Goal: Task Accomplishment & Management: Complete application form

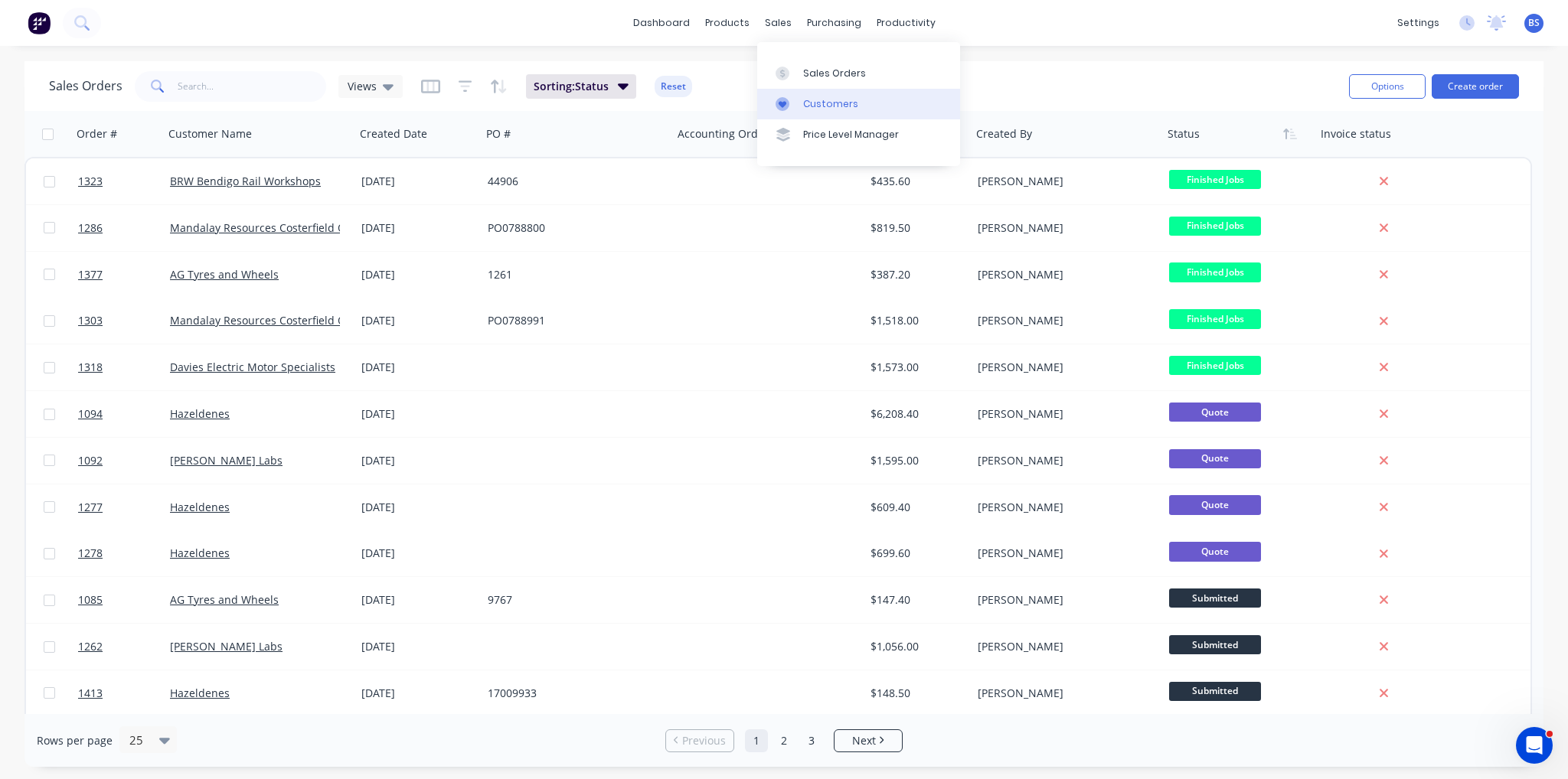
click at [824, 105] on div "Customers" at bounding box center [831, 105] width 55 height 14
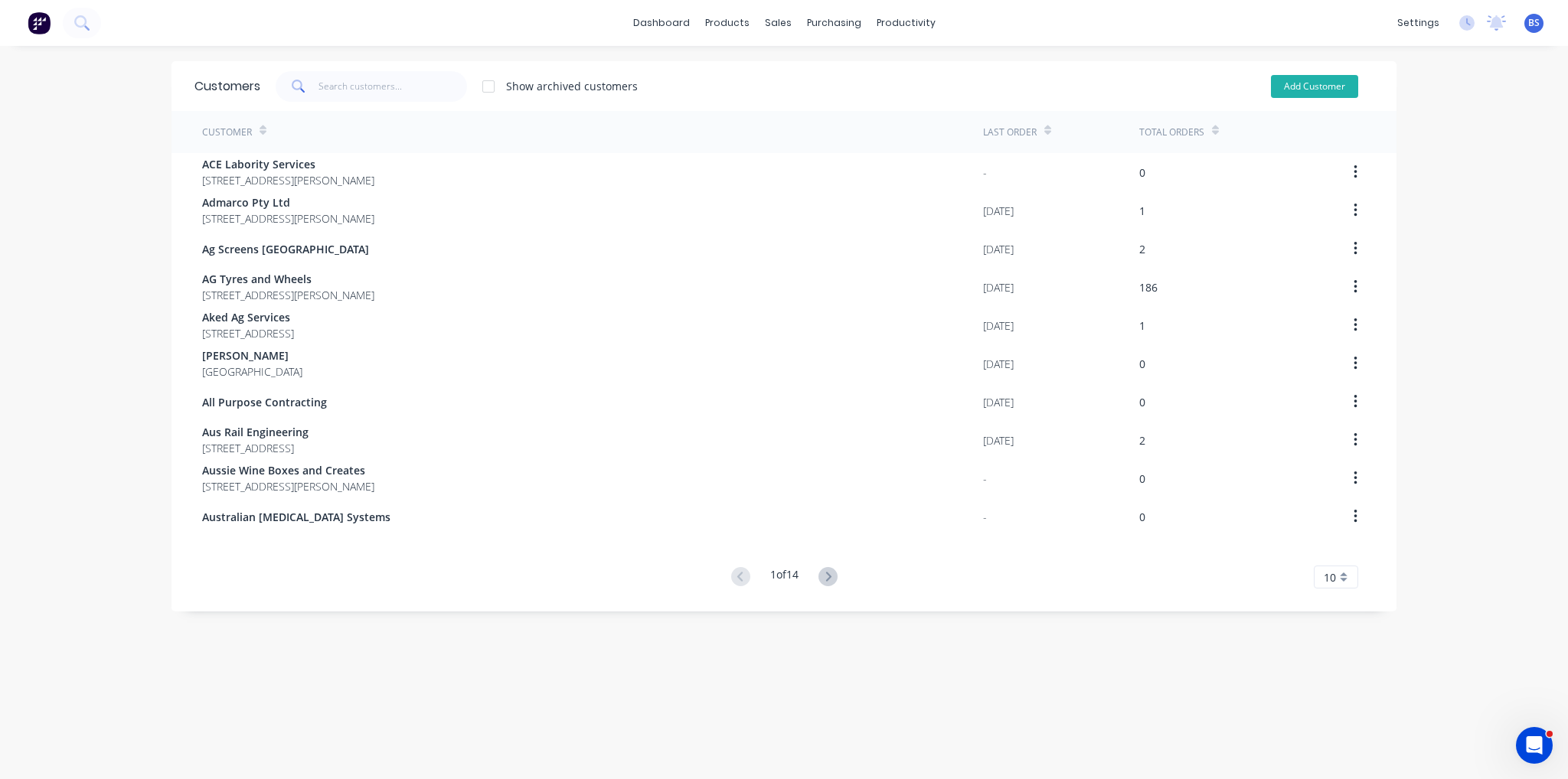
click at [1325, 87] on button "Add Customer" at bounding box center [1314, 86] width 87 height 23
select select "AU"
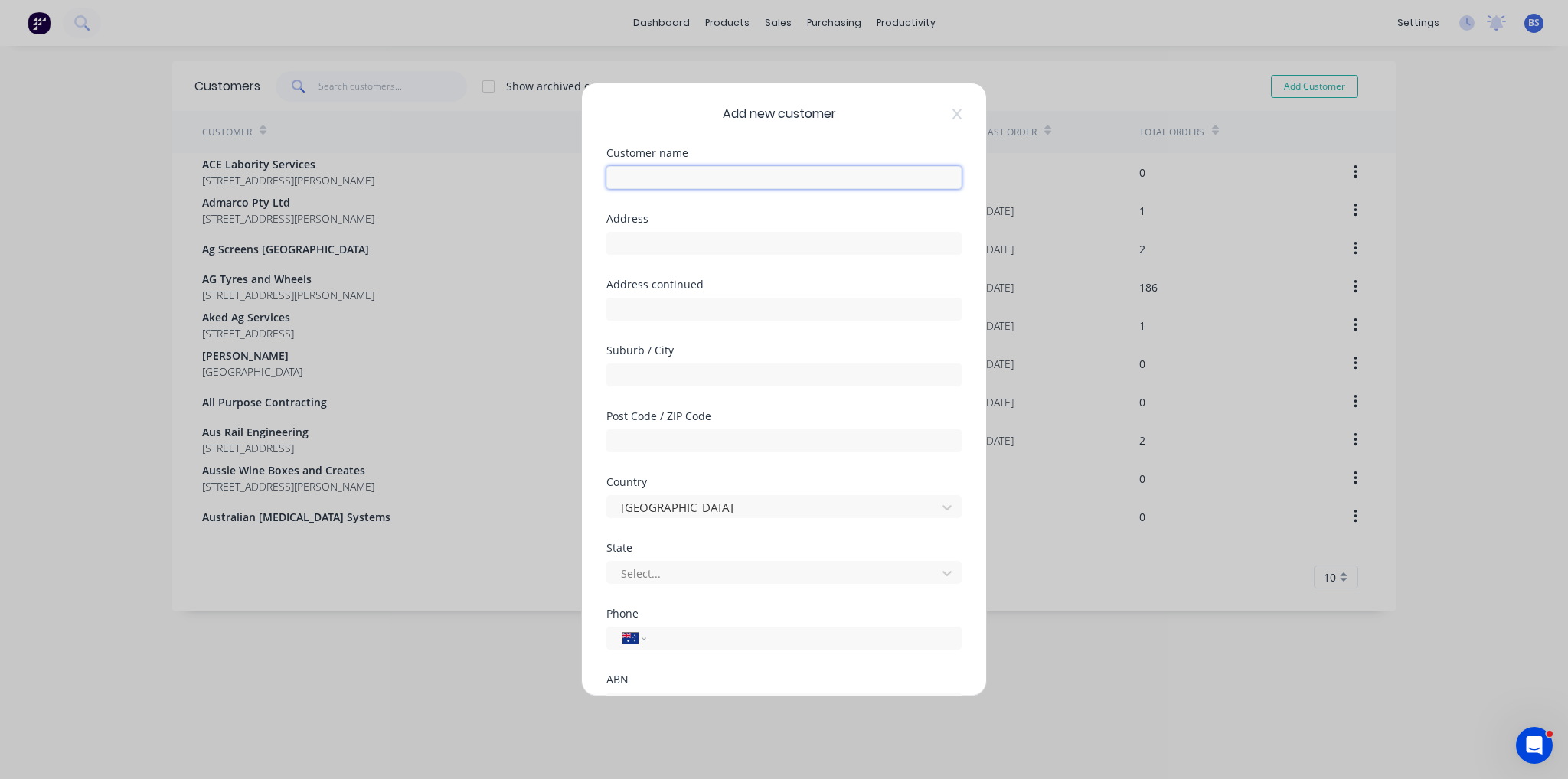
click at [689, 175] on input "text" at bounding box center [784, 177] width 355 height 23
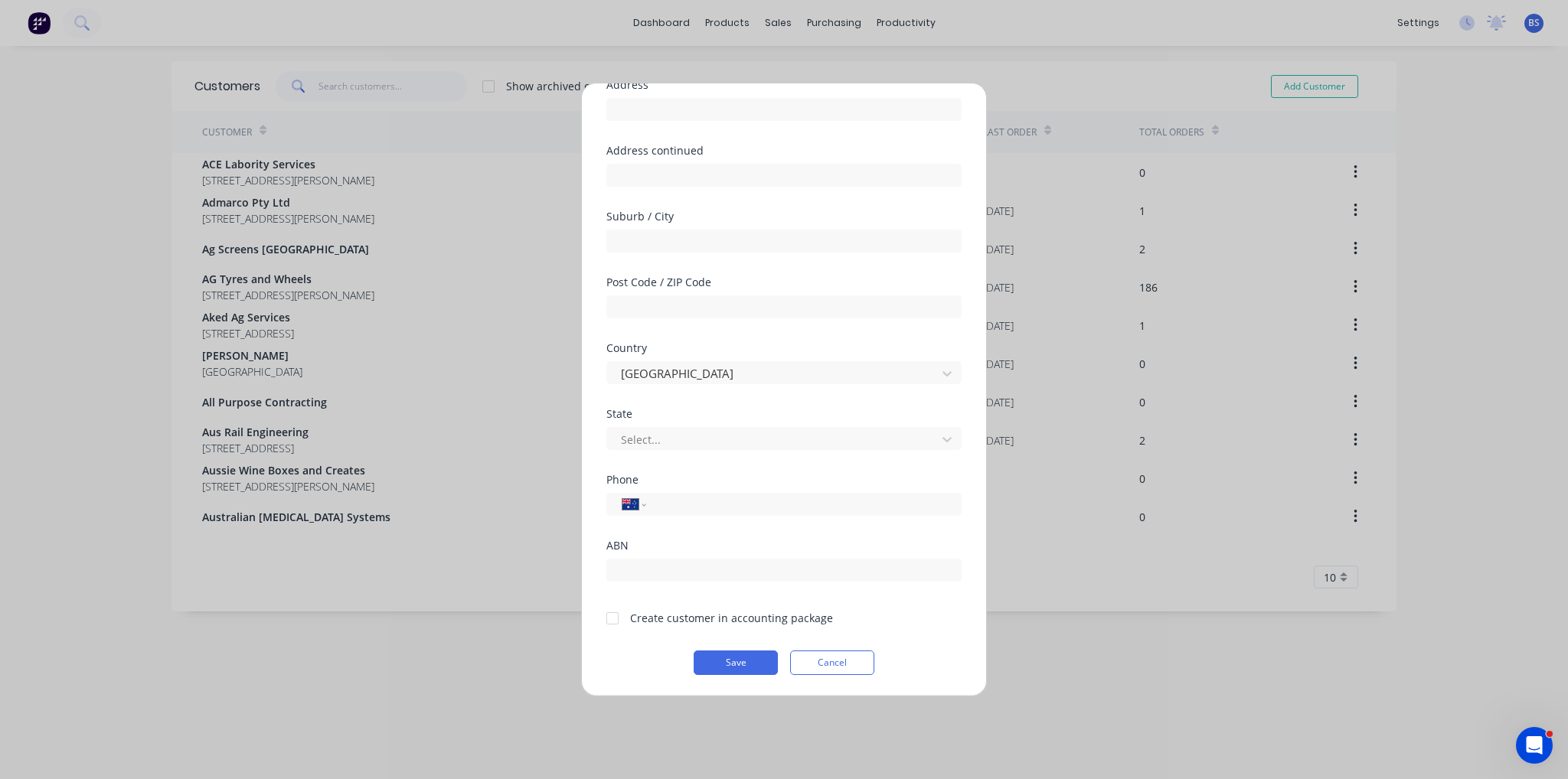
scroll to position [134, 0]
type input "[PERSON_NAME] Drilling"
click at [612, 627] on div at bounding box center [612, 617] width 31 height 31
click at [700, 513] on div "International [GEOGRAPHIC_DATA] [GEOGRAPHIC_DATA] [GEOGRAPHIC_DATA] [GEOGRAPHIC…" at bounding box center [784, 503] width 355 height 23
click at [702, 509] on input "tel" at bounding box center [801, 504] width 288 height 17
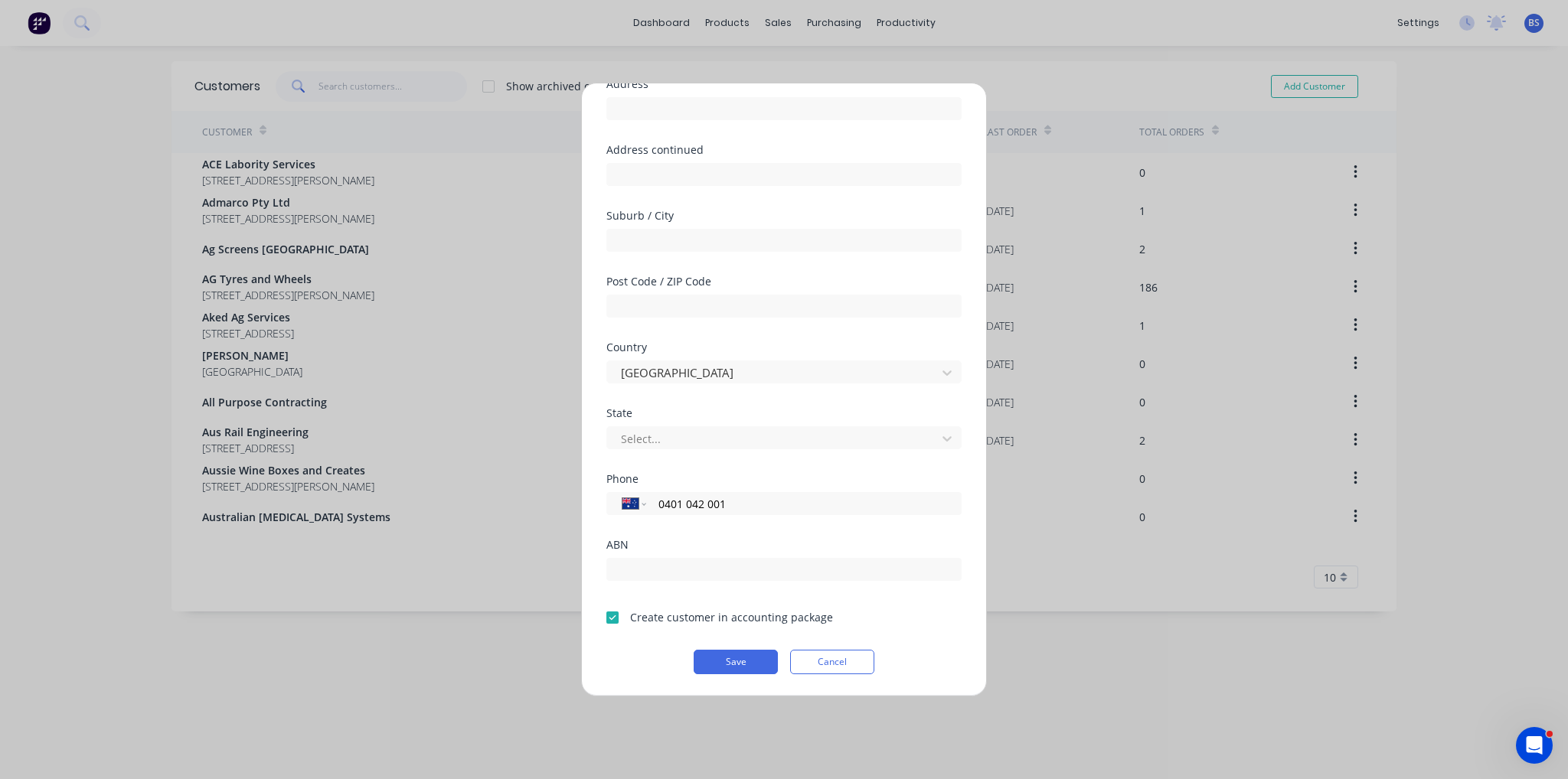
type input "0401 042 001"
click at [757, 548] on div "ABN" at bounding box center [784, 546] width 355 height 11
click at [738, 671] on button "Save" at bounding box center [735, 662] width 84 height 24
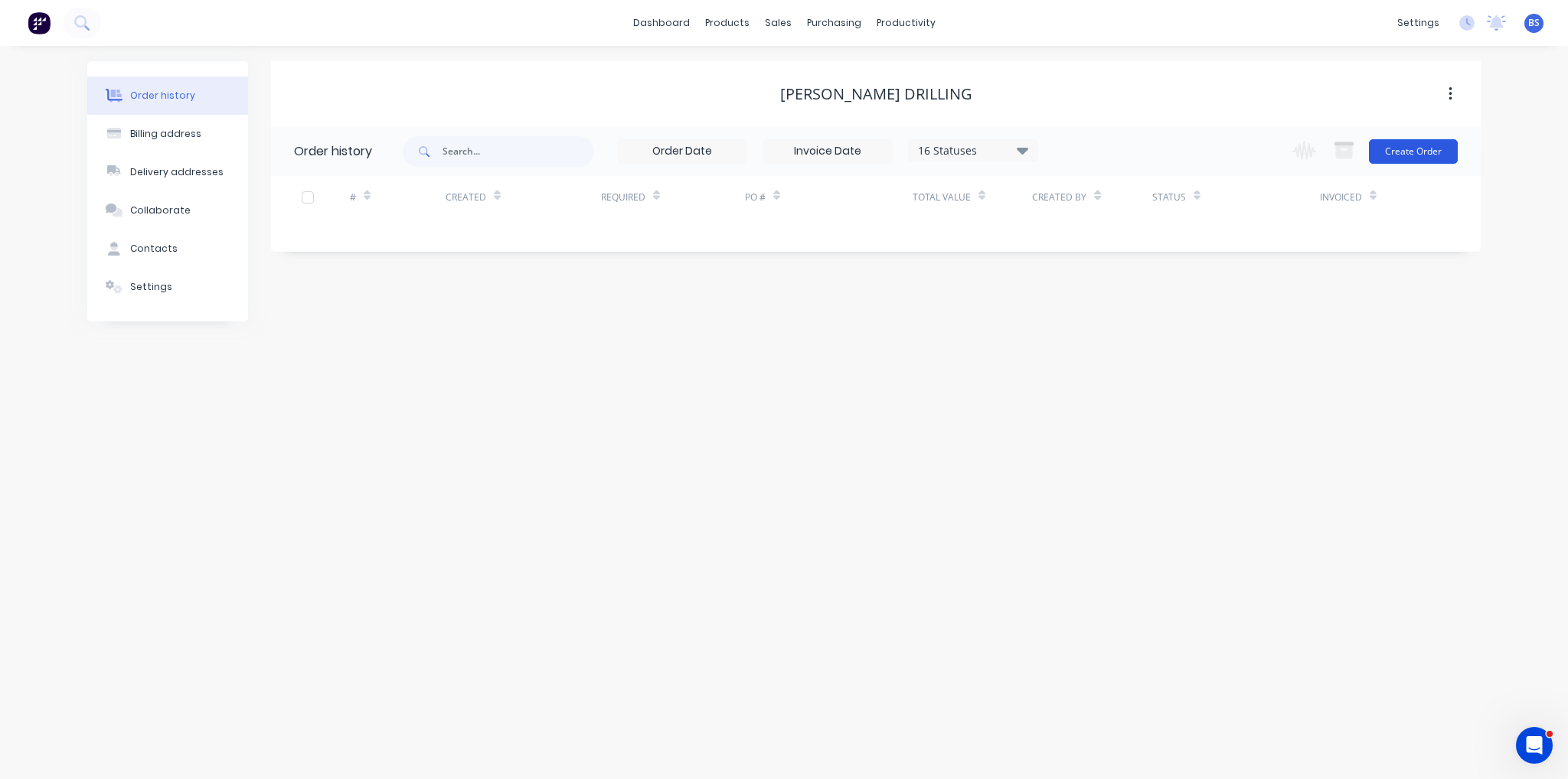
click at [1420, 151] on button "Create Order" at bounding box center [1412, 151] width 89 height 24
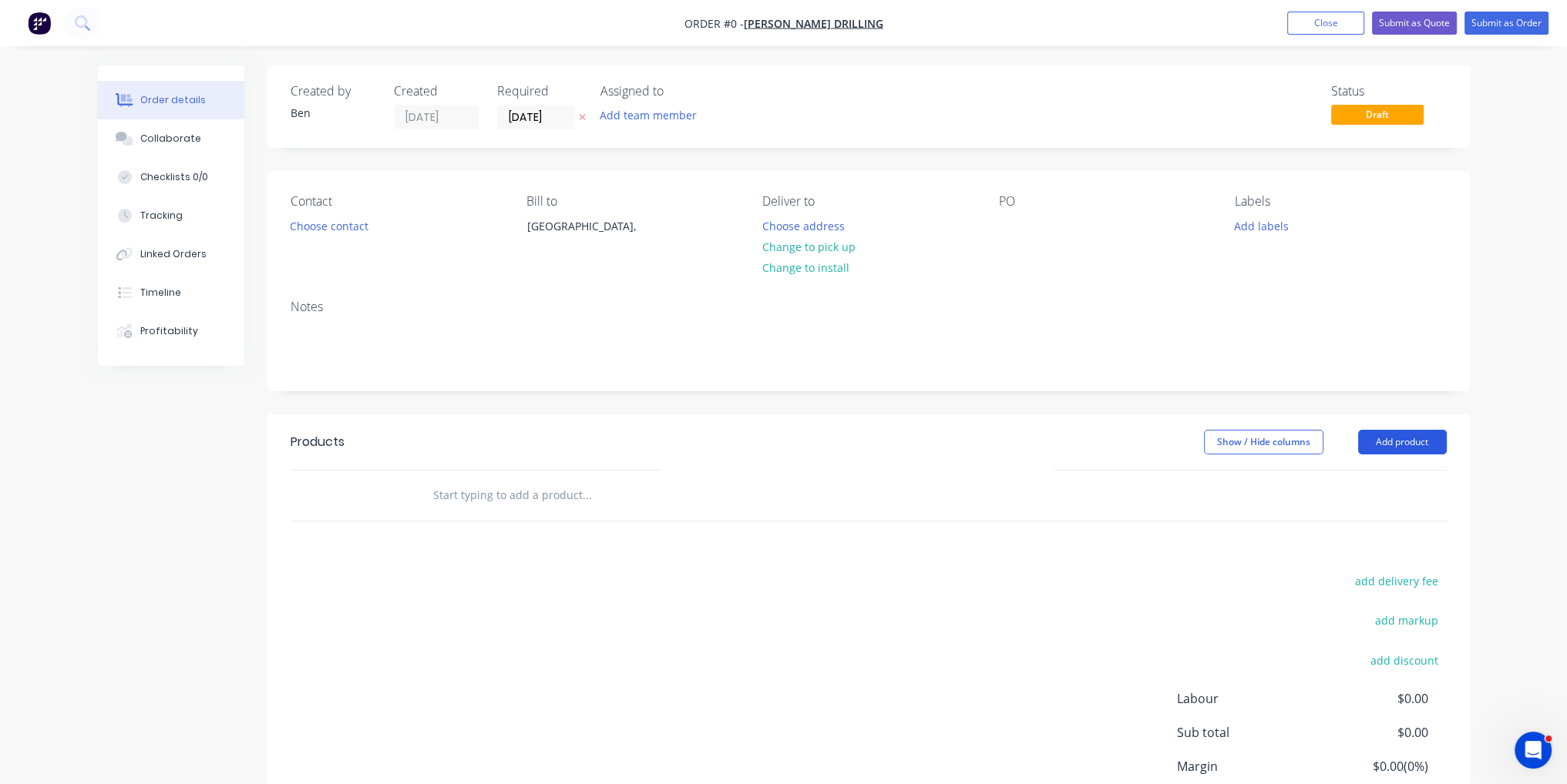
click at [1413, 445] on button "Add product" at bounding box center [1402, 441] width 89 height 25
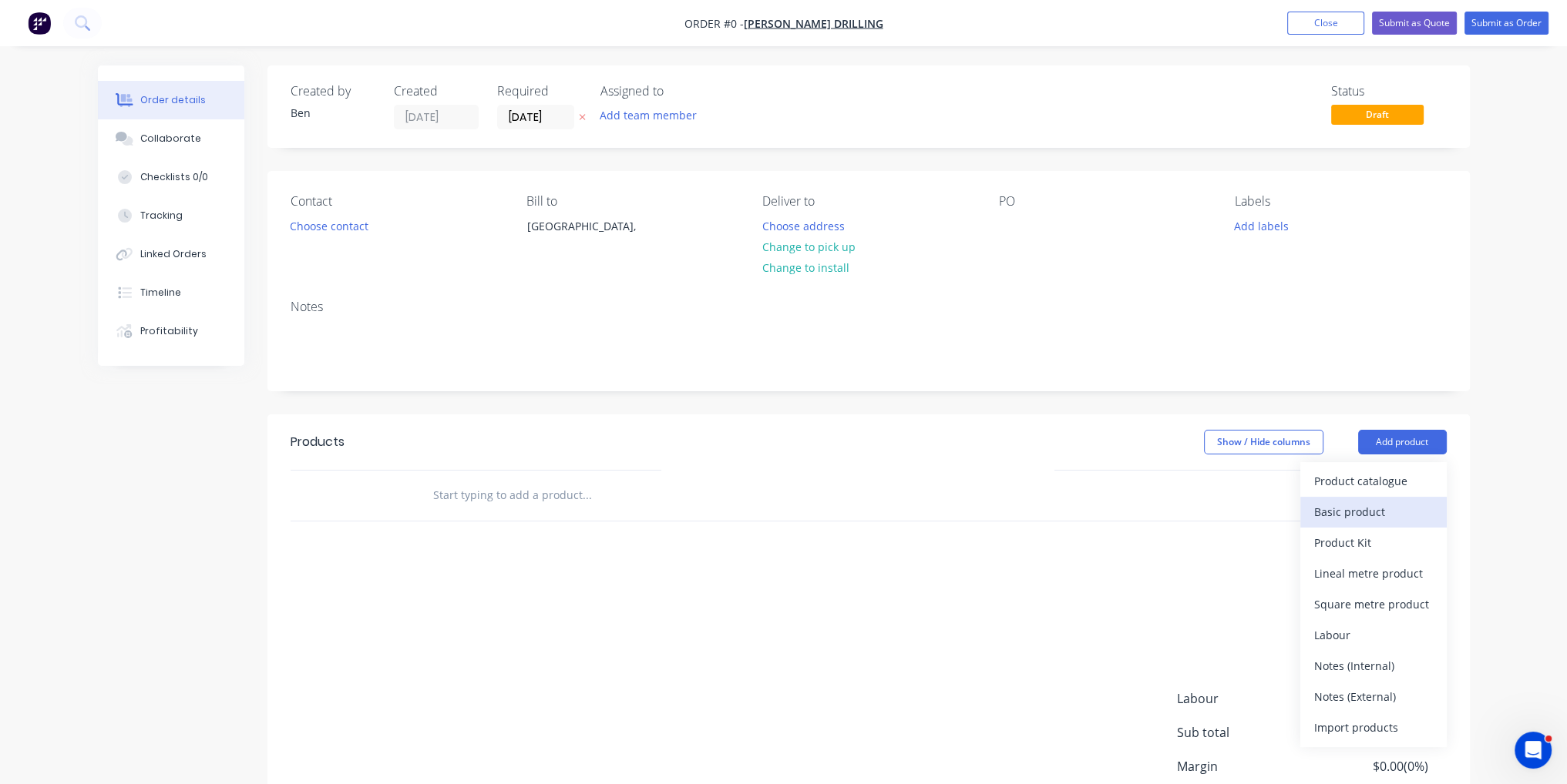
click at [1363, 507] on div "Basic product" at bounding box center [1373, 512] width 119 height 22
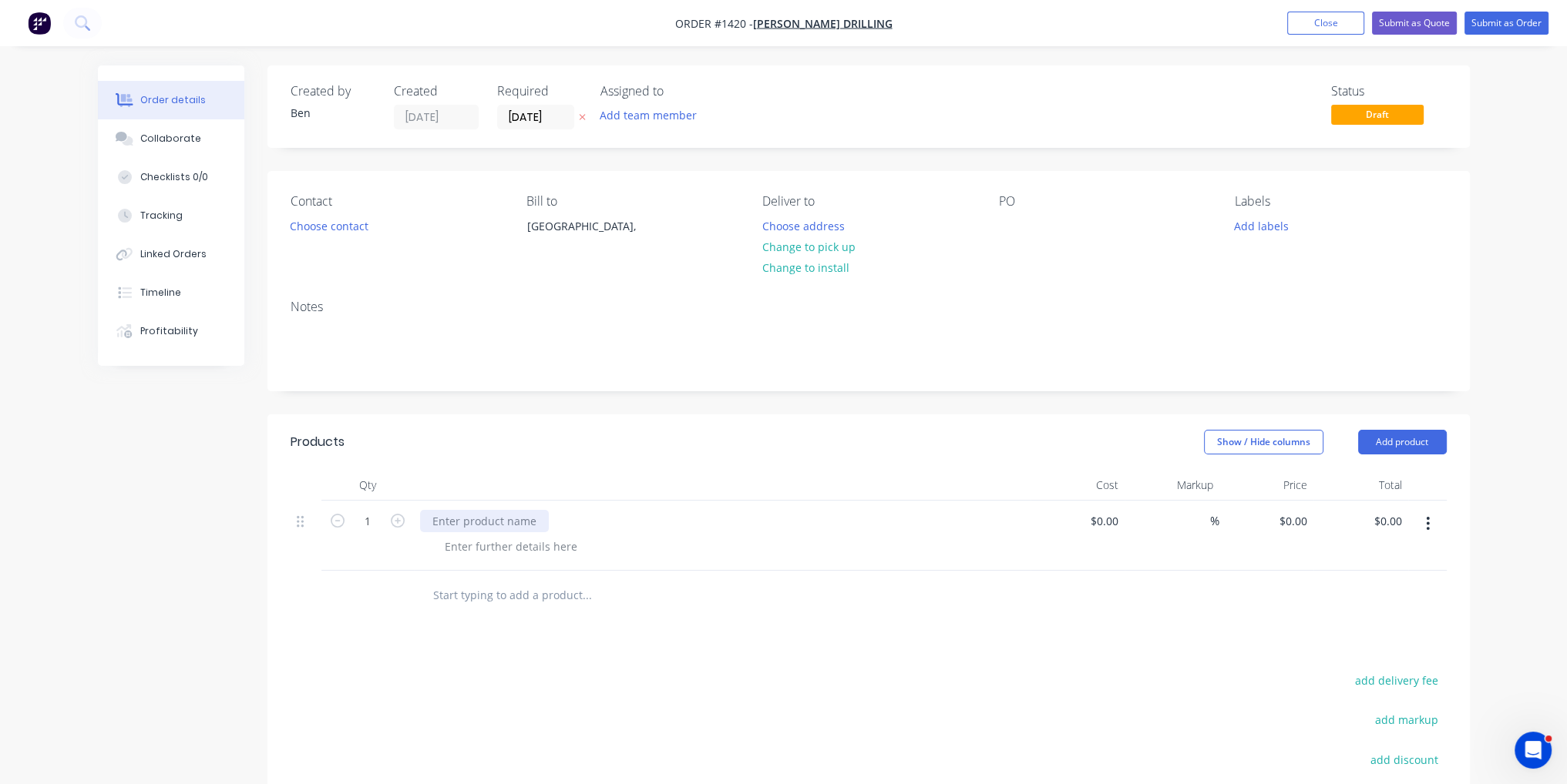
click at [490, 524] on div at bounding box center [484, 521] width 129 height 22
click at [393, 525] on icon "button" at bounding box center [398, 521] width 14 height 14
type input "2"
click at [1118, 525] on input at bounding box center [1106, 521] width 36 height 22
type input "$1.00"
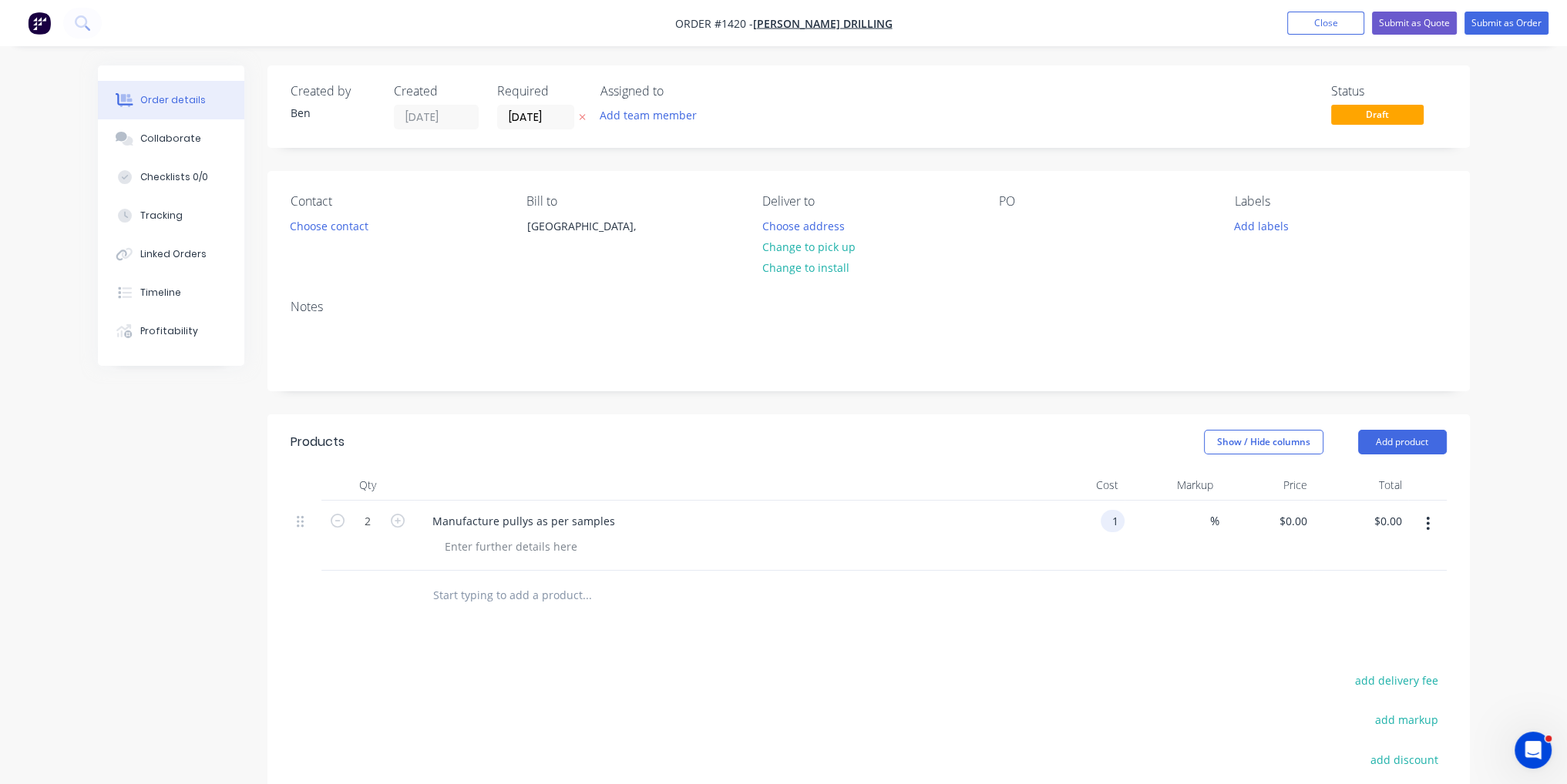
type input "$1.00"
type input "$2.00"
click at [641, 630] on div "Products Show / Hide columns Add product Qty Cost Markup Price Total 2 Manufact…" at bounding box center [868, 703] width 1202 height 576
click at [1410, 435] on button "Add product" at bounding box center [1402, 441] width 89 height 25
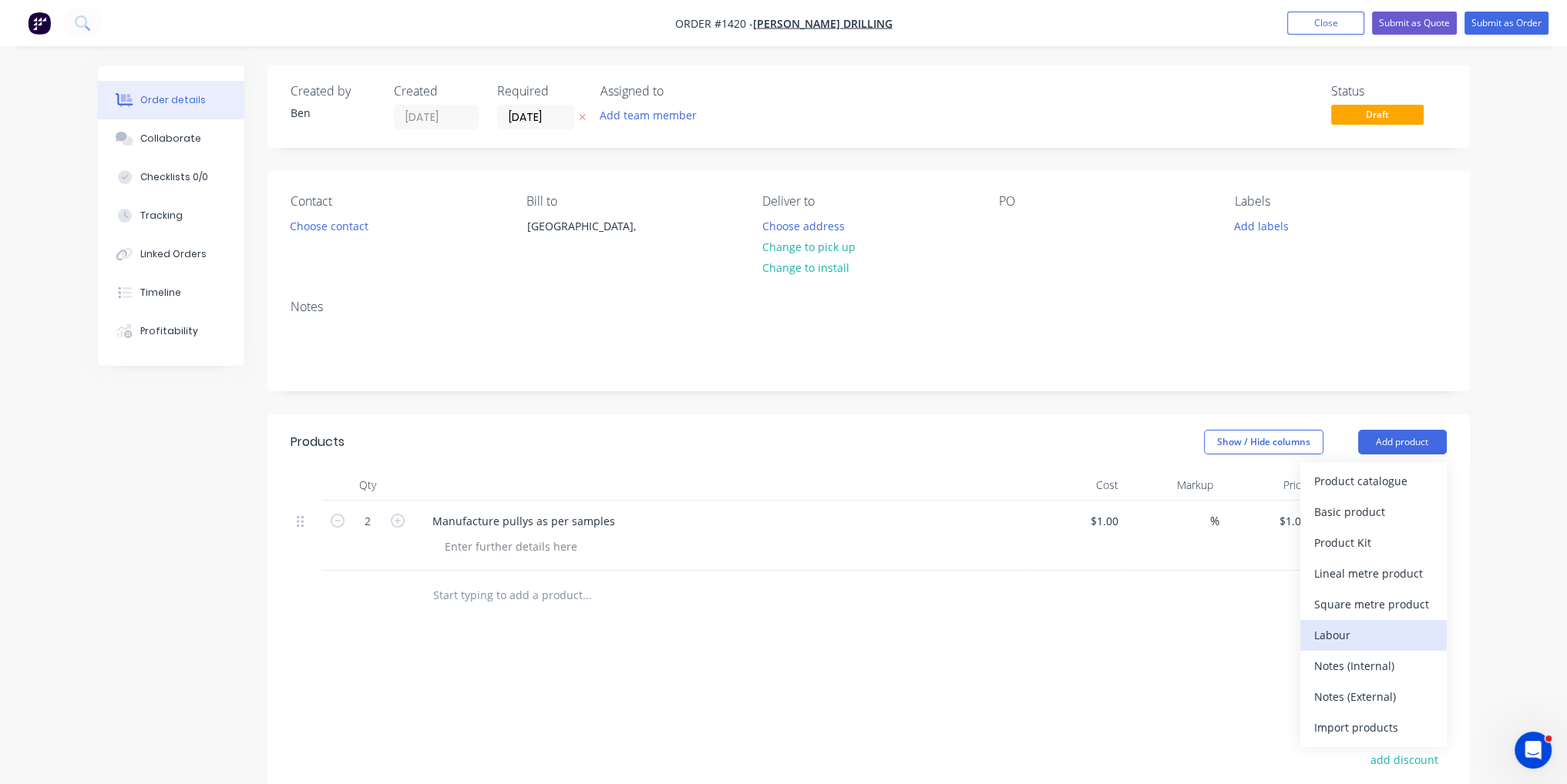
click at [1326, 637] on div "Labour" at bounding box center [1373, 635] width 119 height 22
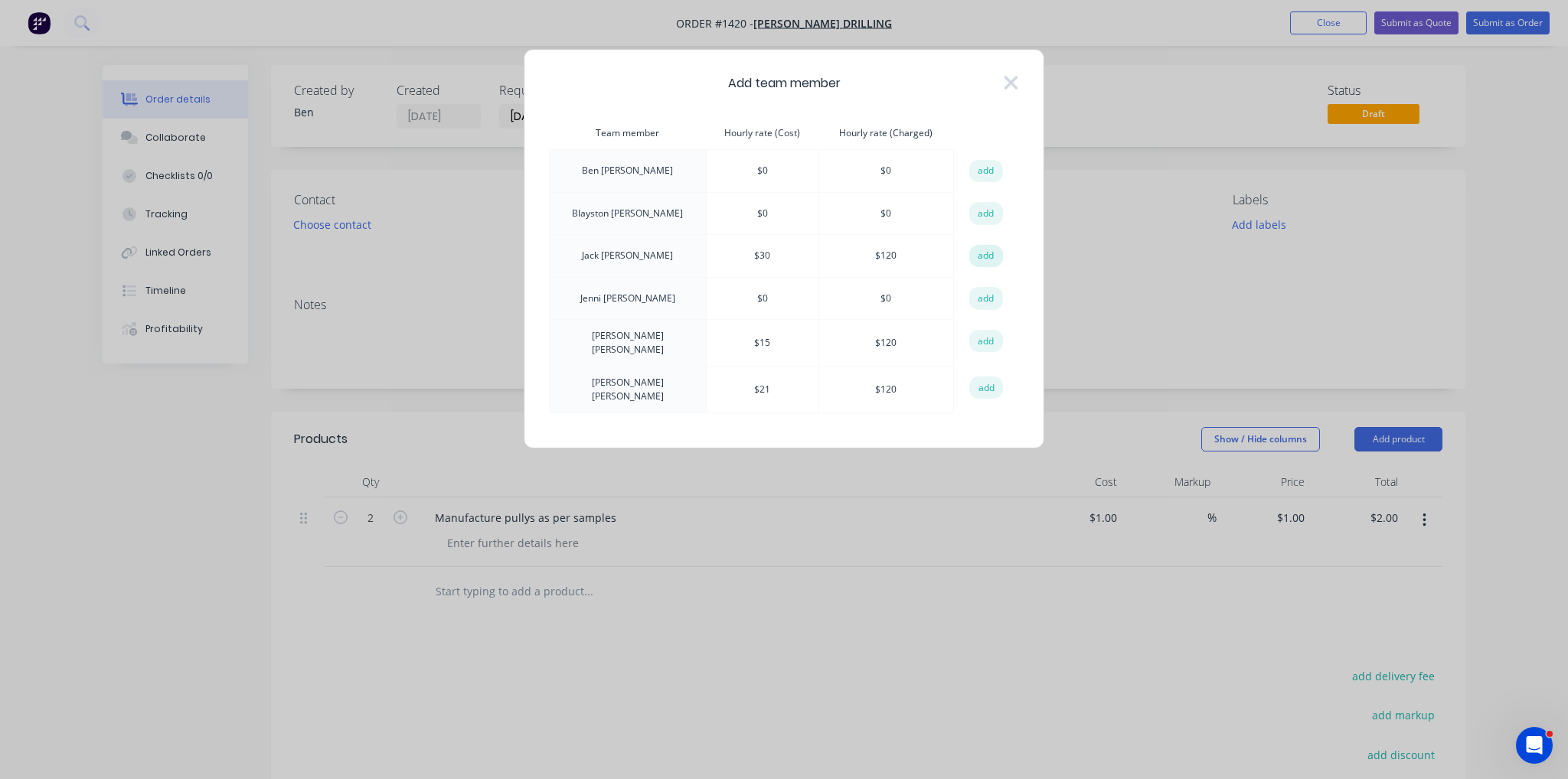
click at [992, 258] on button "add" at bounding box center [986, 256] width 34 height 23
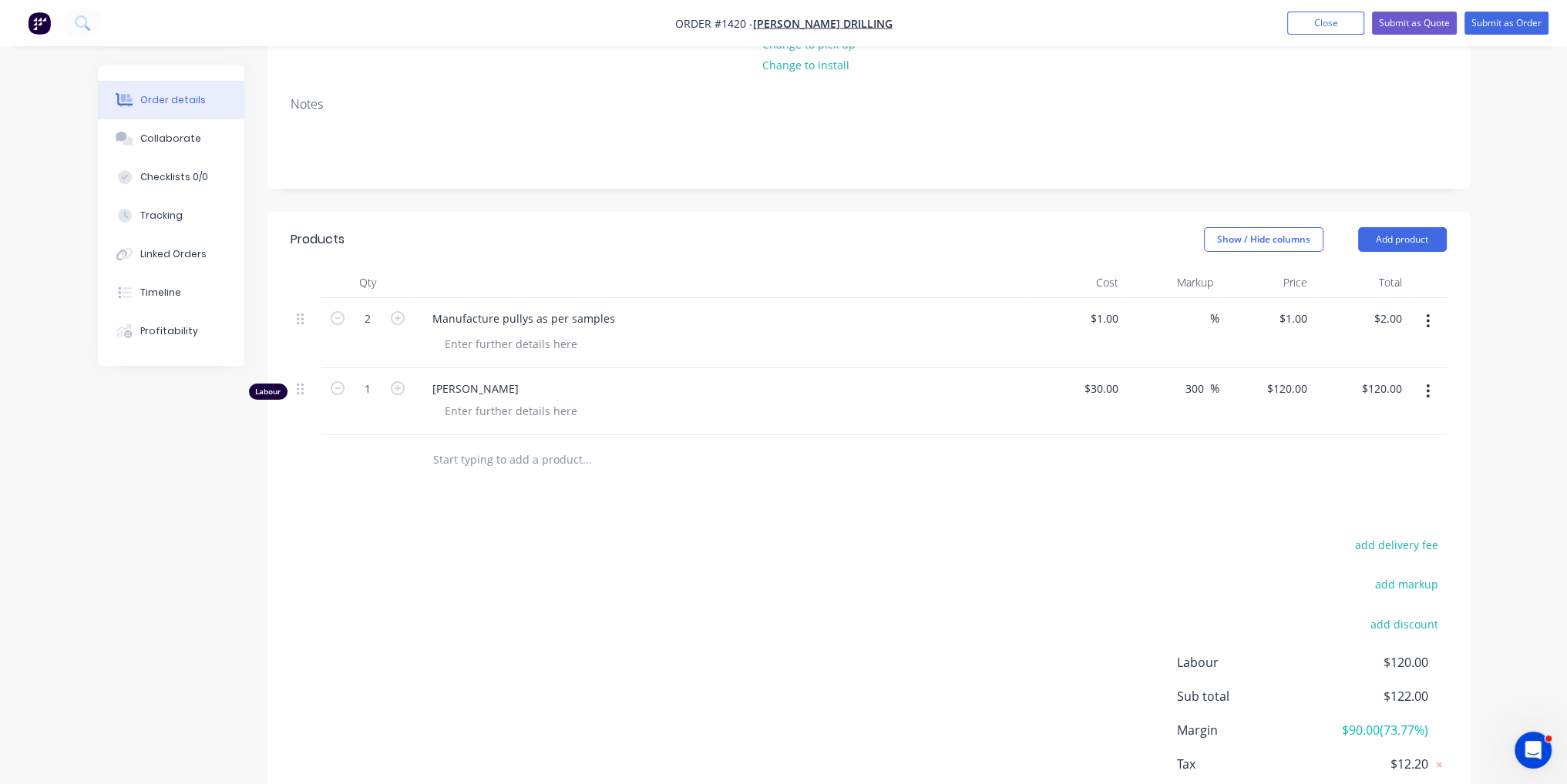
scroll to position [296, 0]
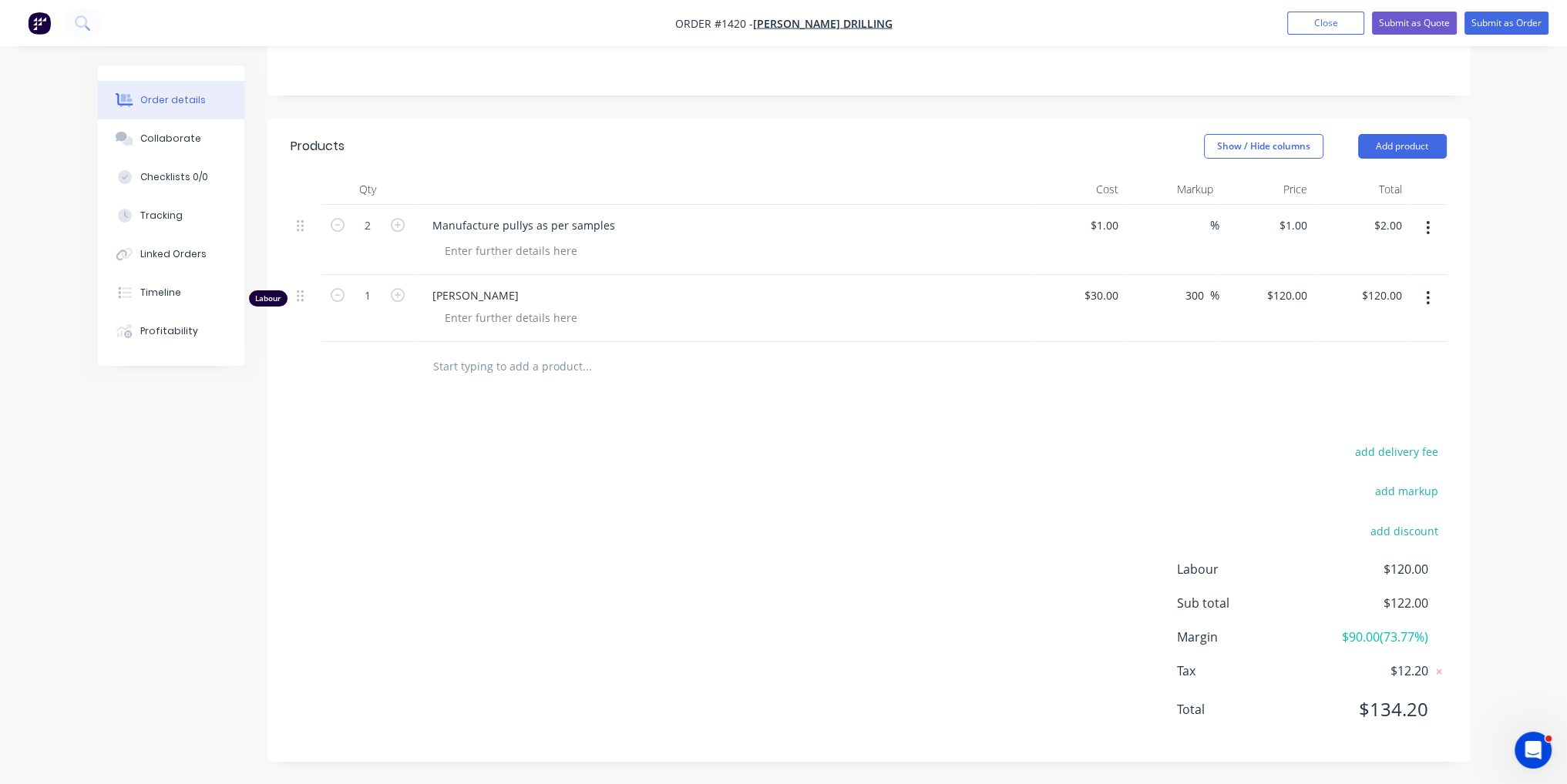
click at [1426, 302] on icon "button" at bounding box center [1428, 297] width 4 height 17
click at [1337, 432] on div "Delete" at bounding box center [1373, 431] width 119 height 22
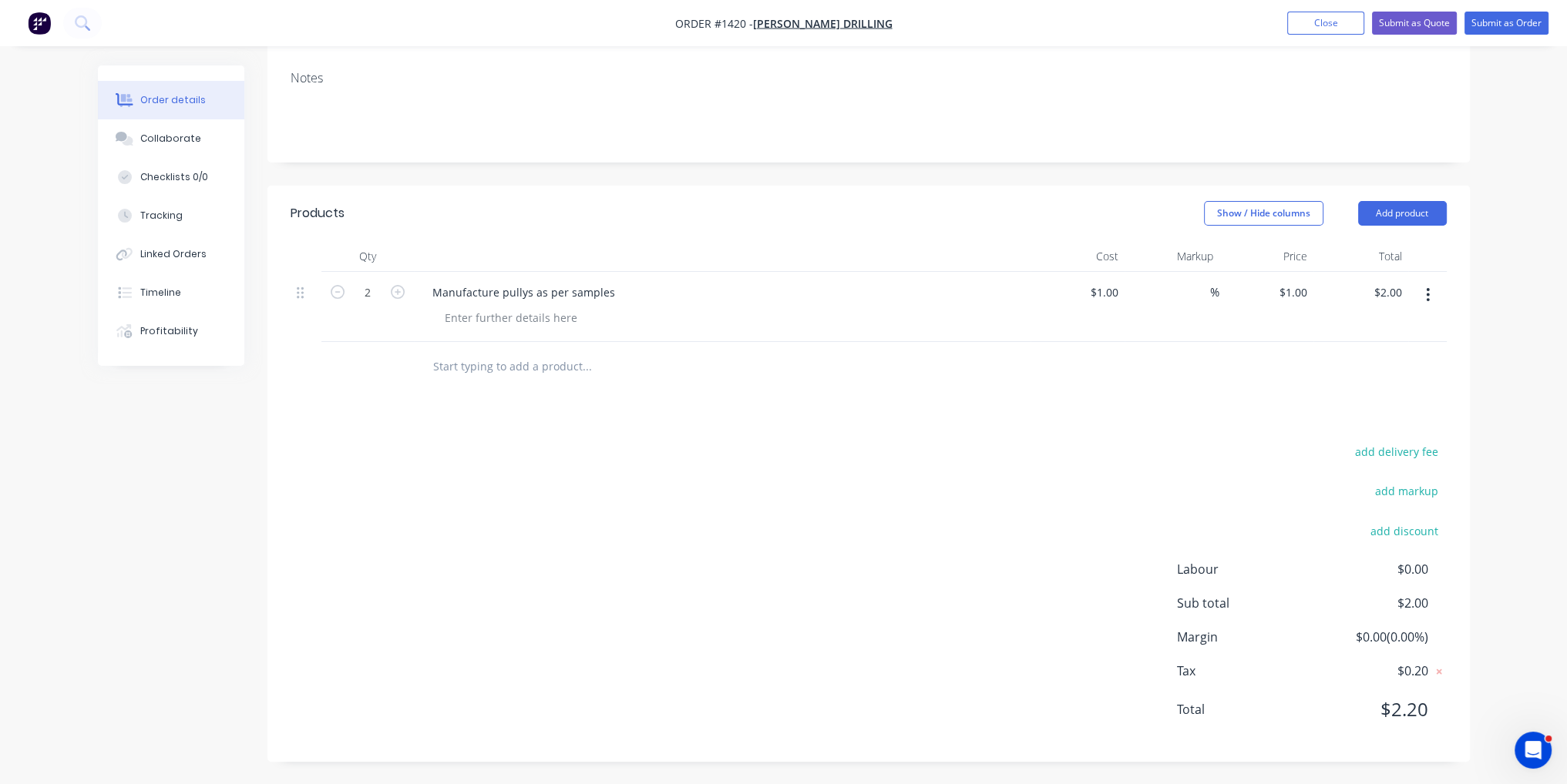
click at [605, 424] on div "Products Show / Hide columns Add product Qty Cost Markup Price Total 2 Manufact…" at bounding box center [868, 474] width 1202 height 576
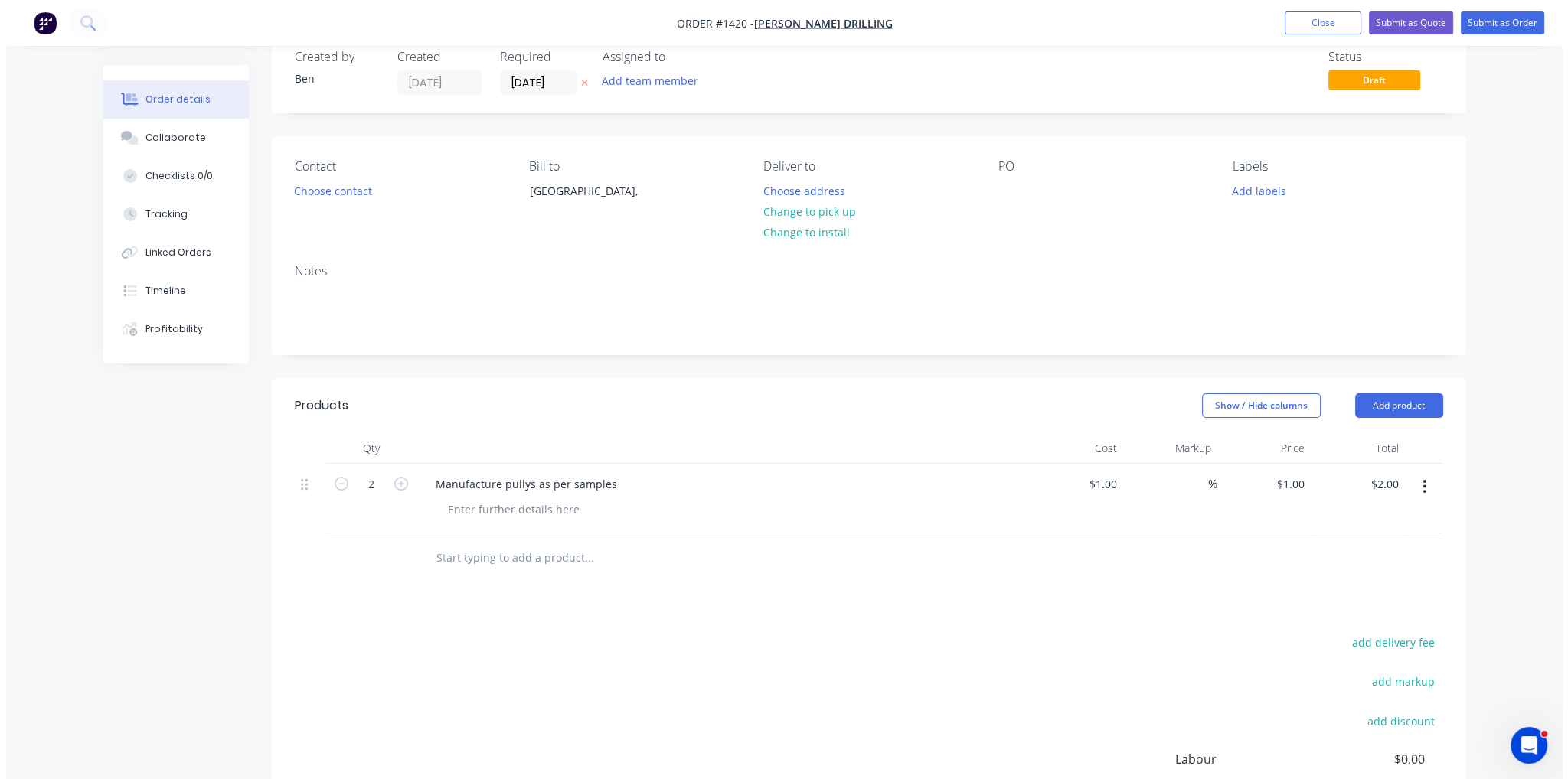
scroll to position [0, 0]
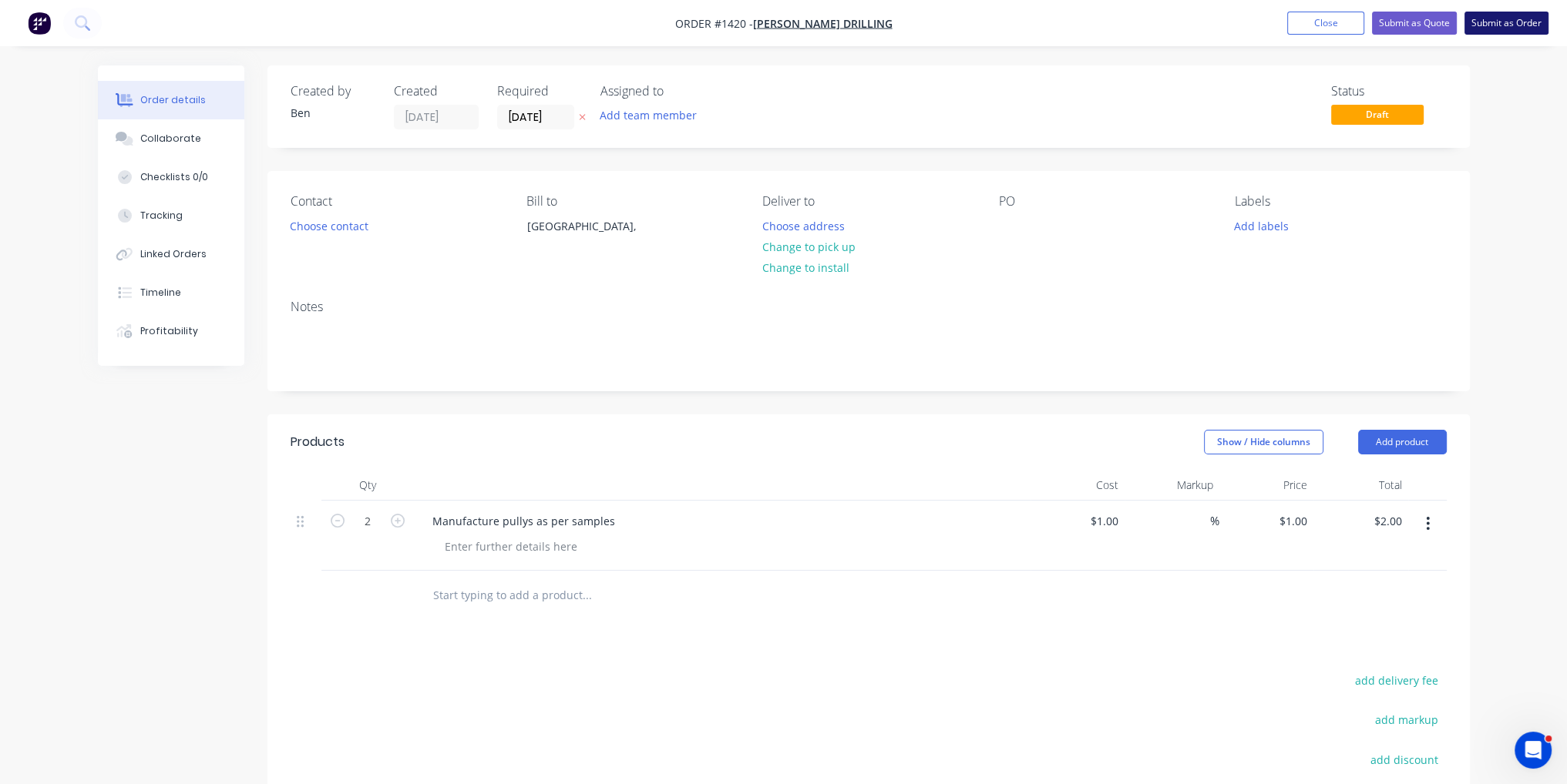
click at [1518, 30] on button "Submit as Order" at bounding box center [1506, 23] width 84 height 23
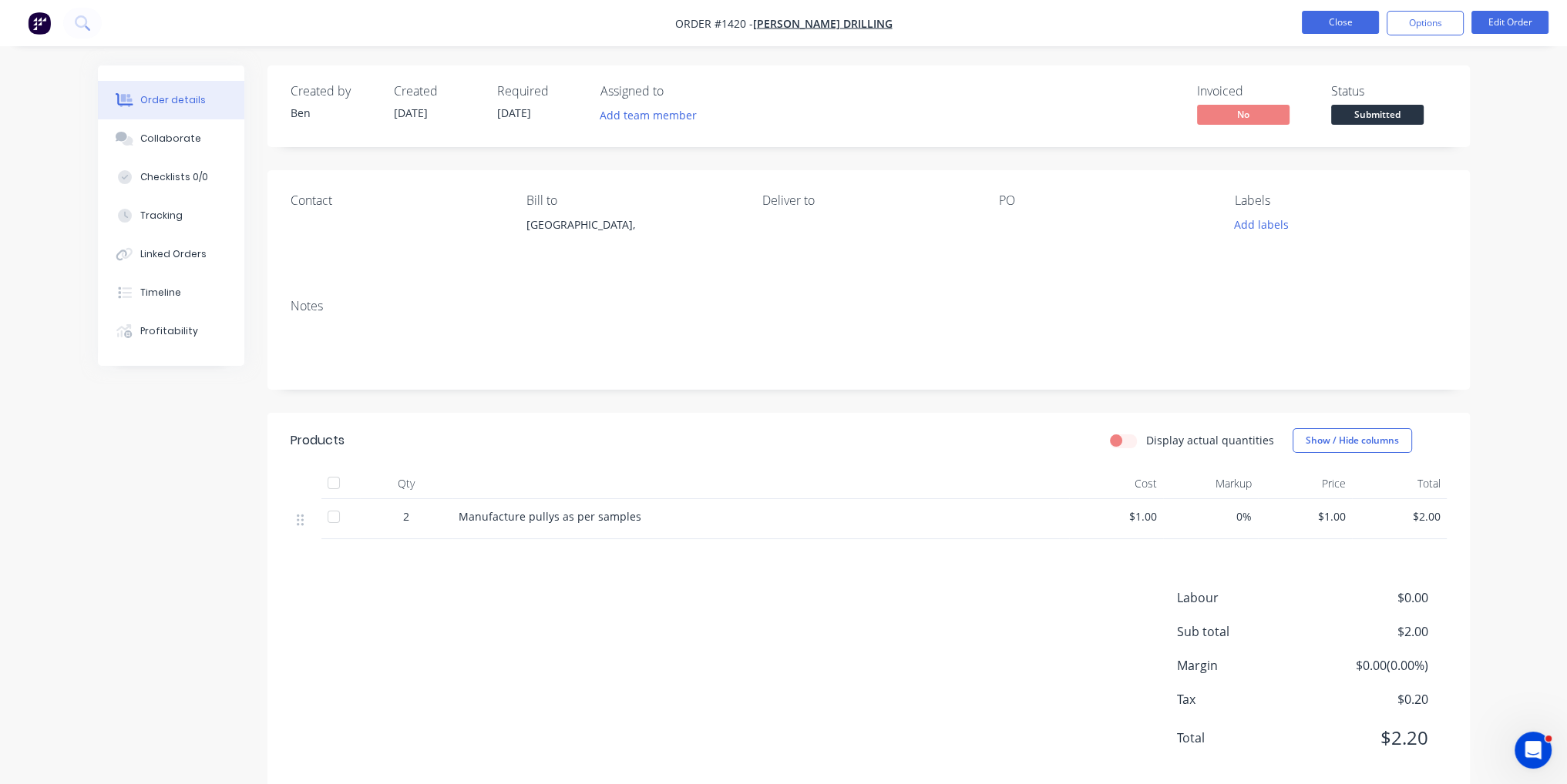
click at [1352, 28] on button "Close" at bounding box center [1340, 22] width 77 height 23
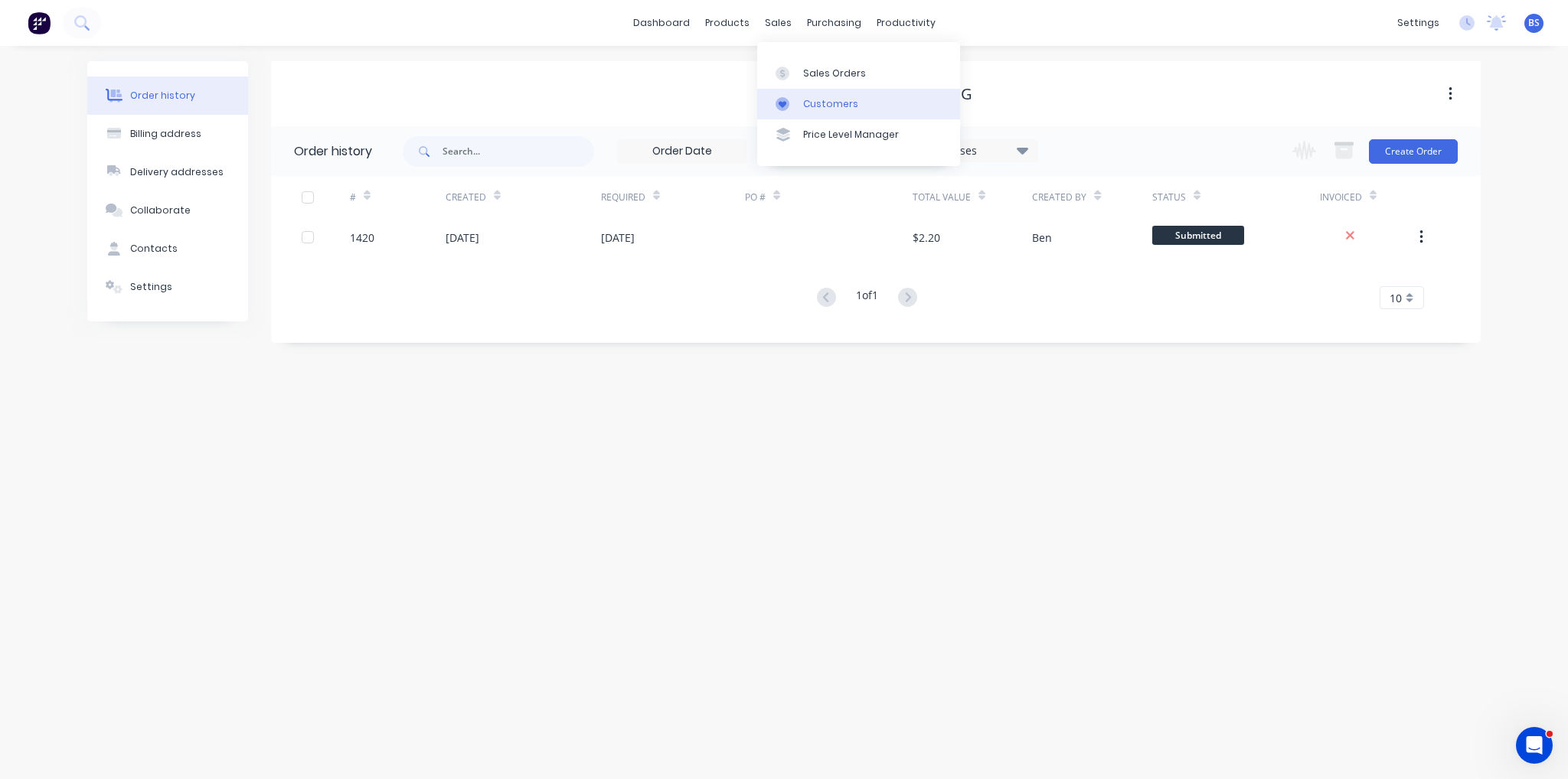
click at [797, 103] on div at bounding box center [787, 105] width 23 height 14
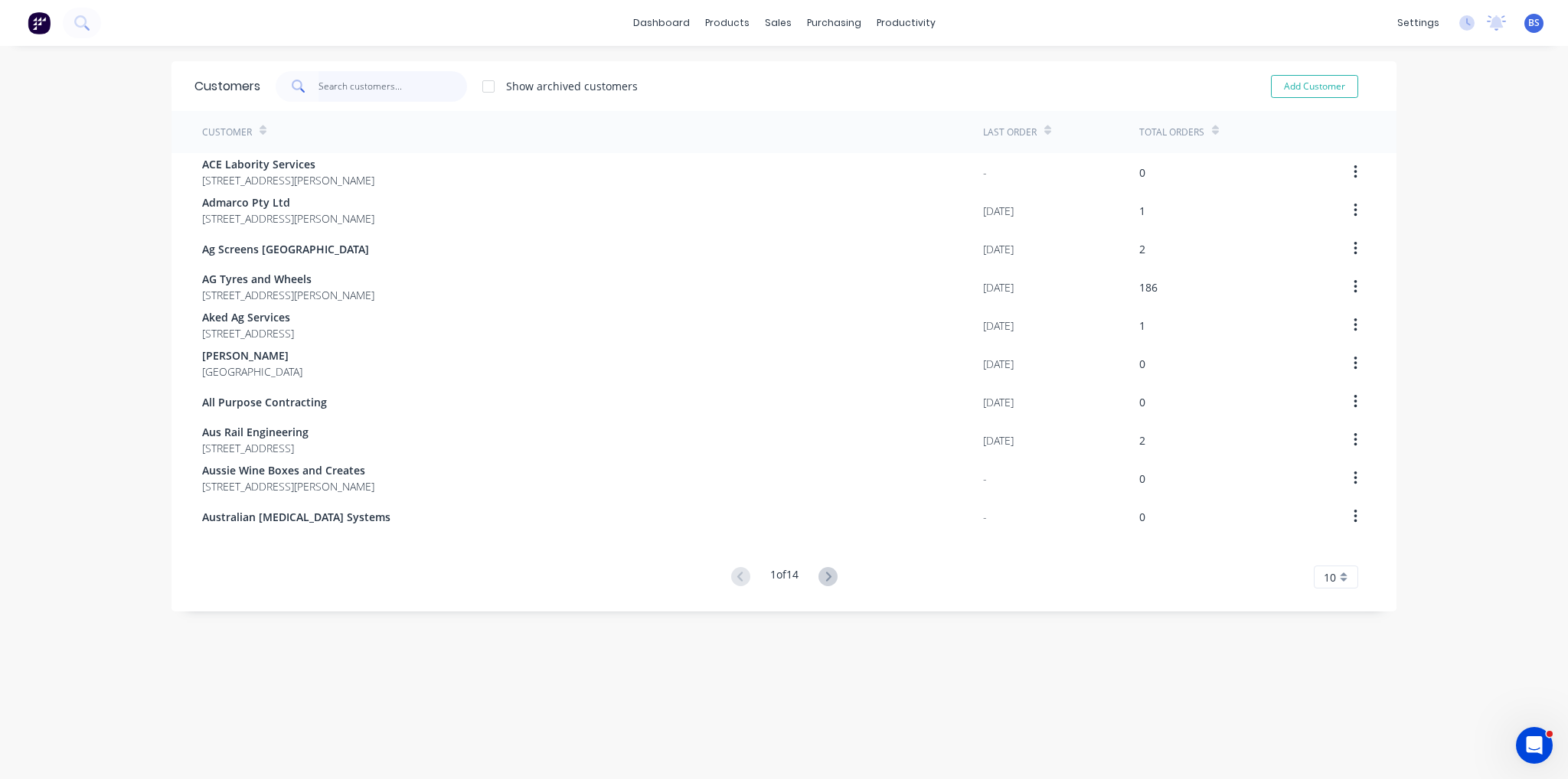
click at [336, 94] on input "text" at bounding box center [393, 86] width 149 height 31
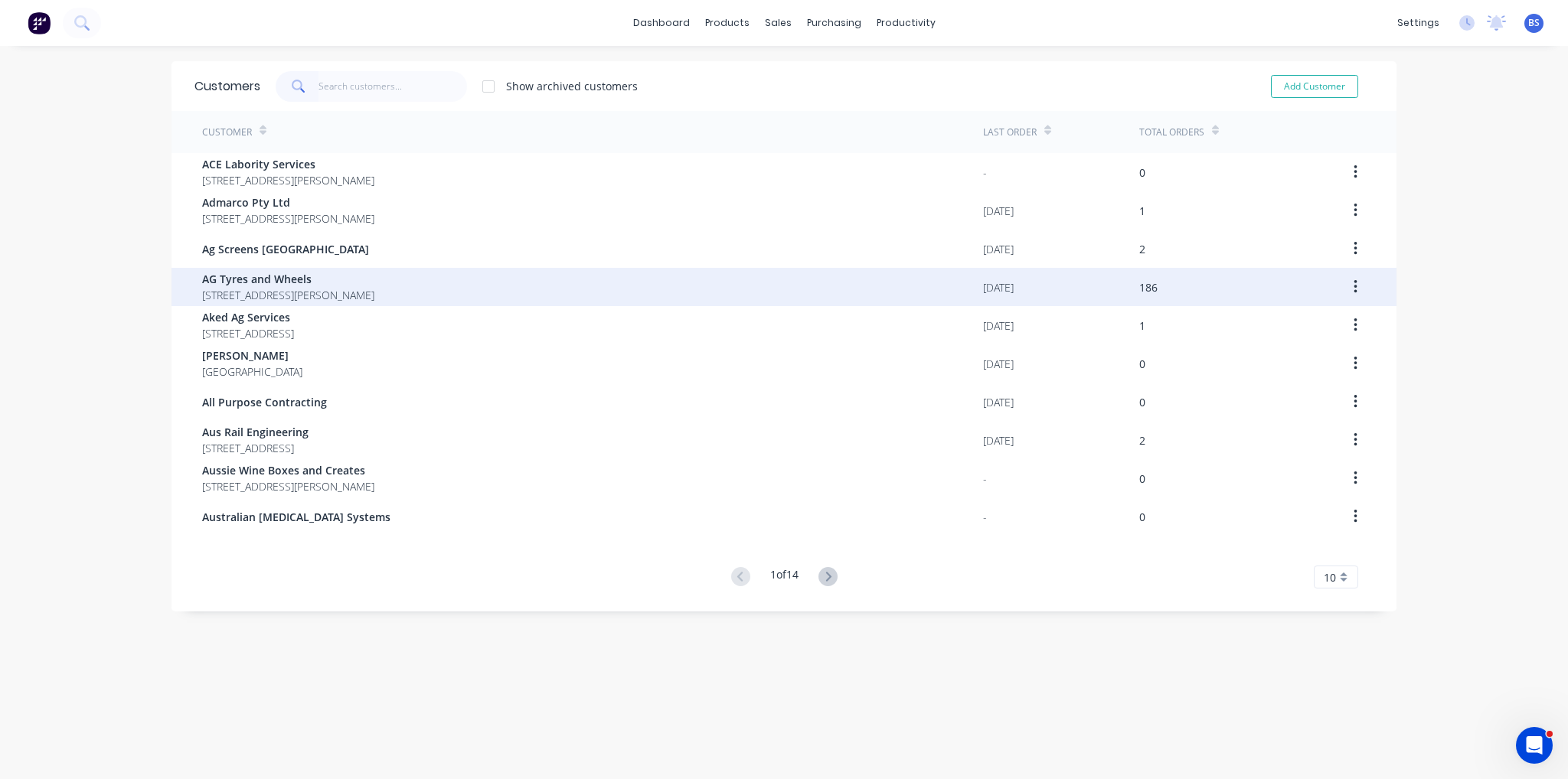
click at [272, 298] on span "[STREET_ADDRESS][PERSON_NAME]" at bounding box center [288, 295] width 172 height 16
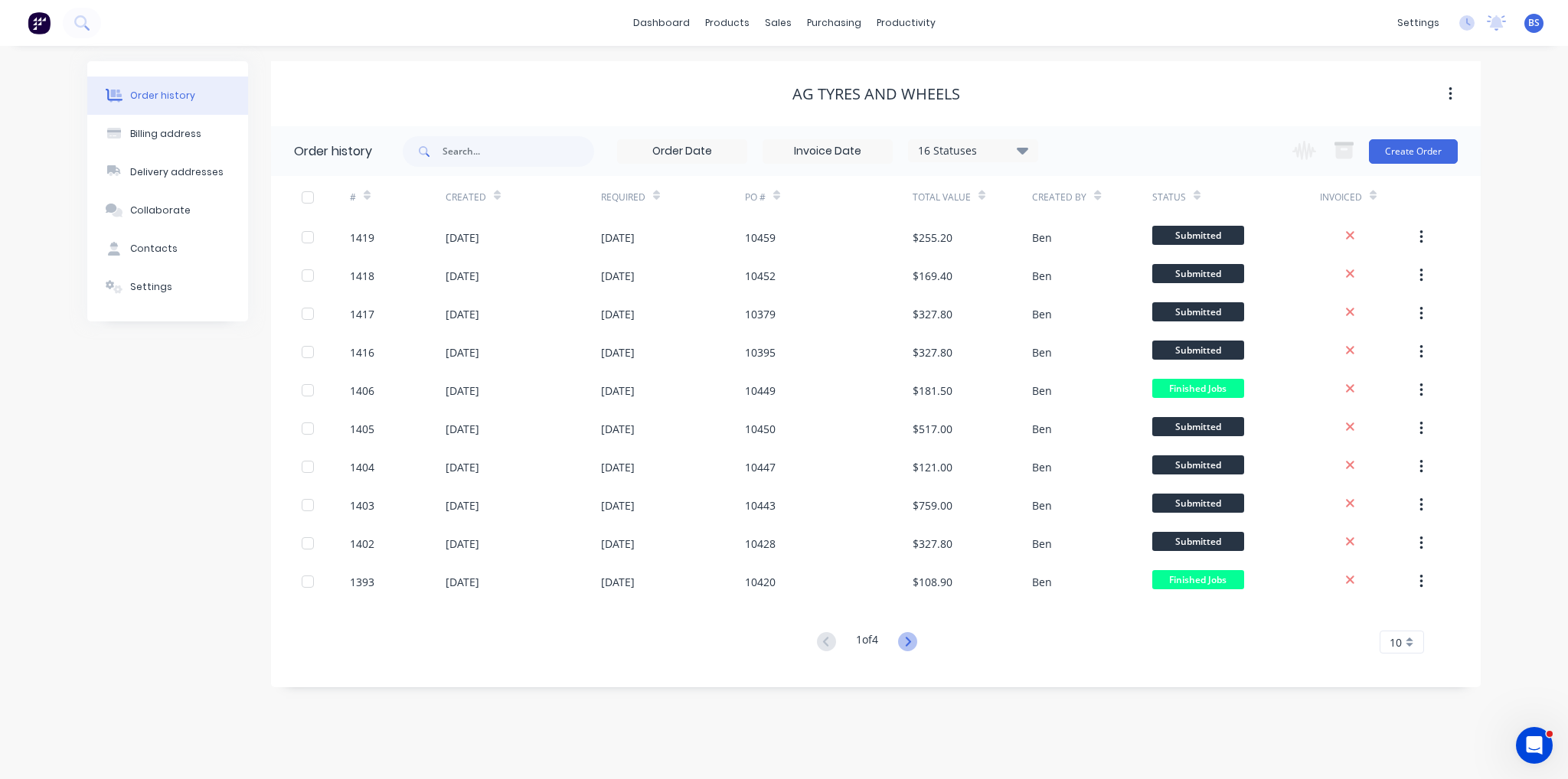
click at [915, 641] on icon at bounding box center [907, 641] width 19 height 19
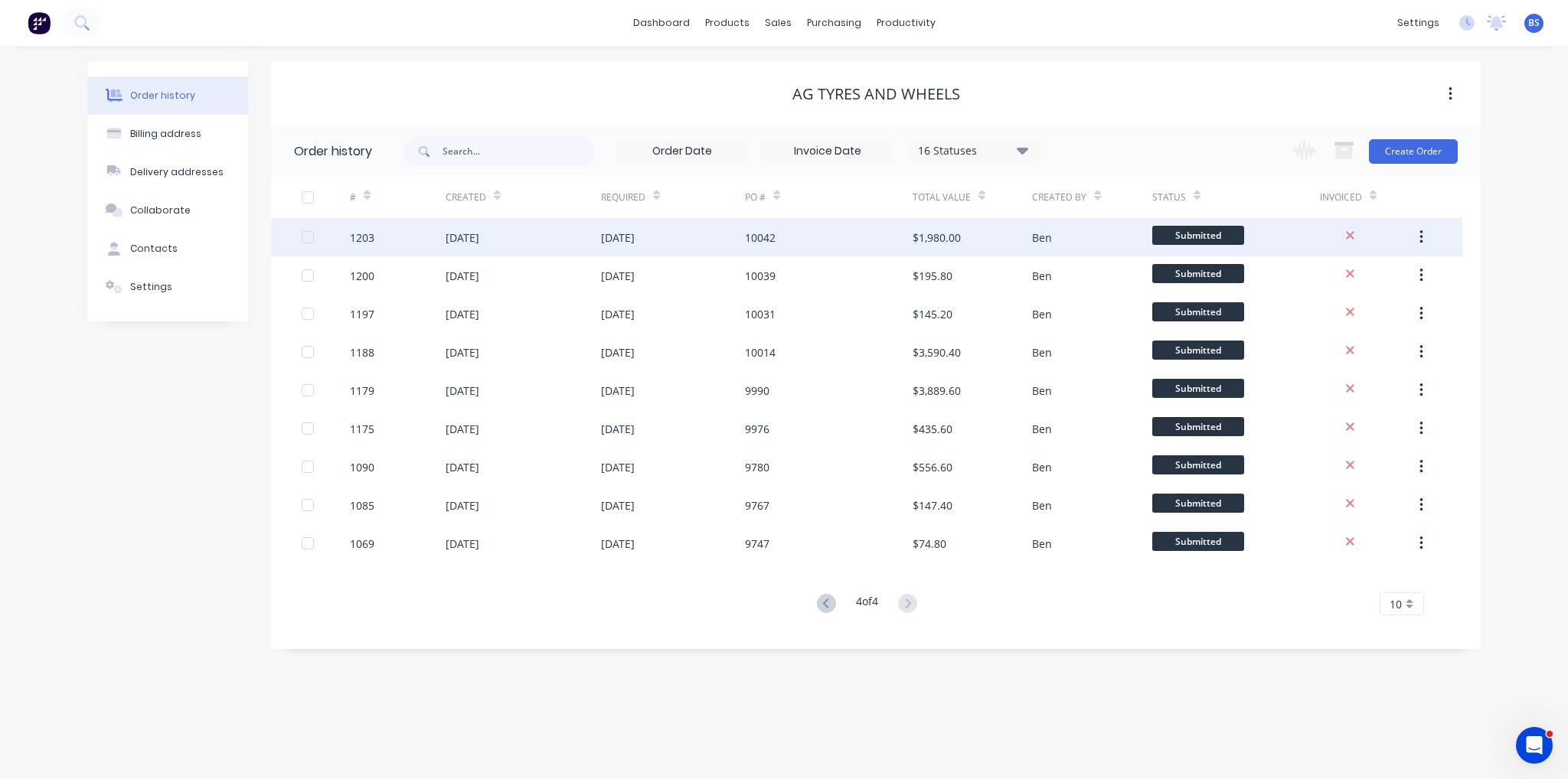
click at [539, 237] on div "[DATE]" at bounding box center [523, 237] width 156 height 39
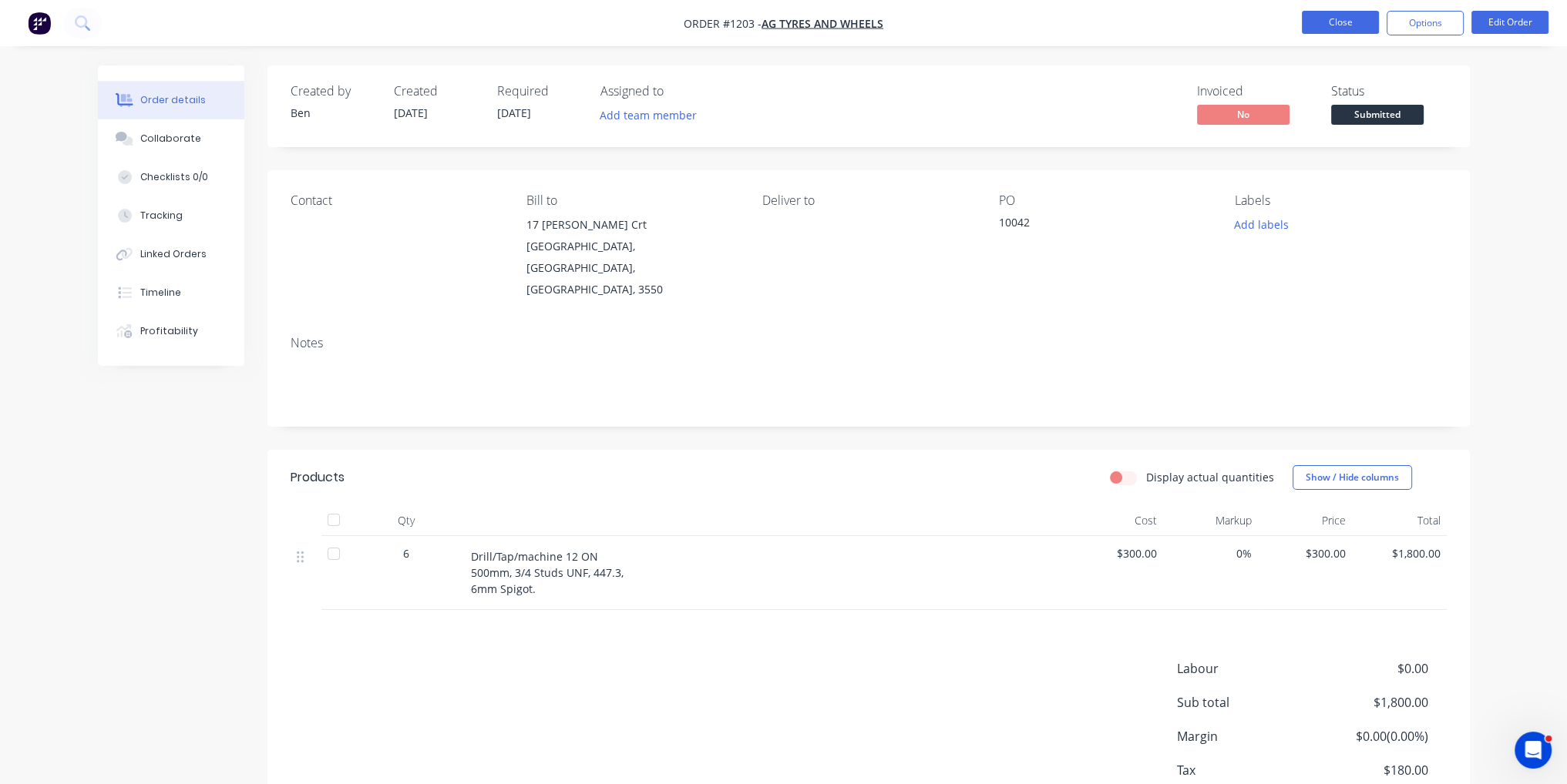
click at [1326, 16] on button "Close" at bounding box center [1340, 22] width 77 height 23
